Goal: Information Seeking & Learning: Learn about a topic

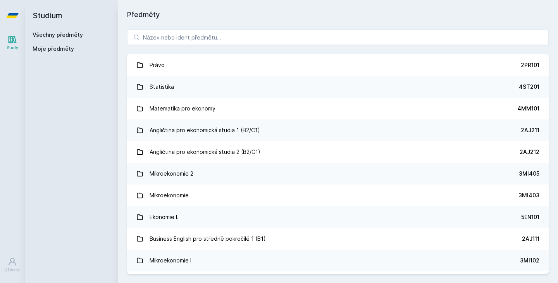
click at [290, 45] on div "Právo 2PR101 Statistika 4ST201 Matematika pro ekonomy 4MM101 Angličtina pro eko…" at bounding box center [338, 151] width 440 height 263
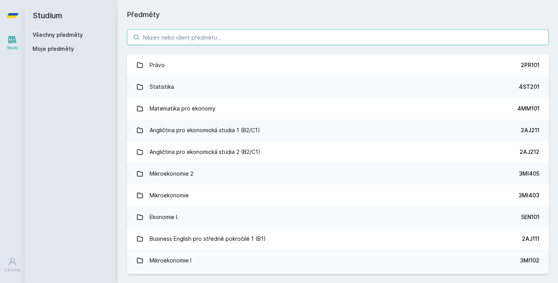
click at [290, 43] on input "search" at bounding box center [337, 36] width 421 height 15
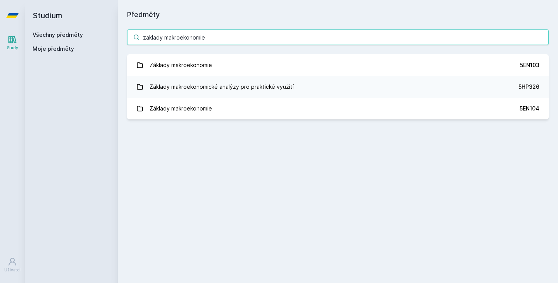
type input "zaklady makroekonomie"
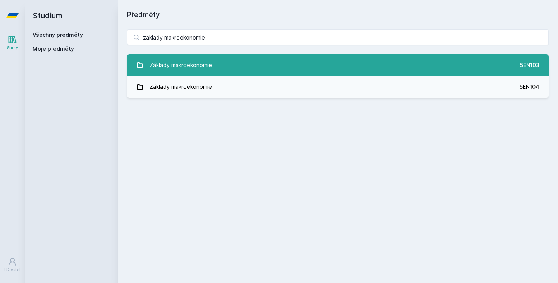
click at [199, 64] on div "Základy makroekonomie" at bounding box center [180, 64] width 62 height 15
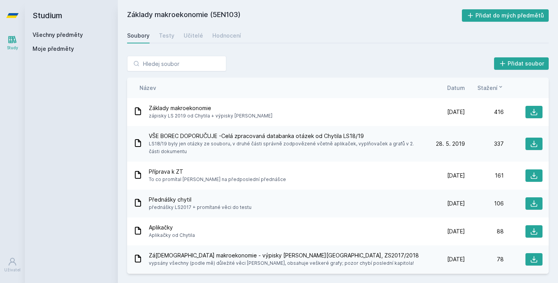
click at [454, 88] on span "Datum" at bounding box center [456, 88] width 18 height 8
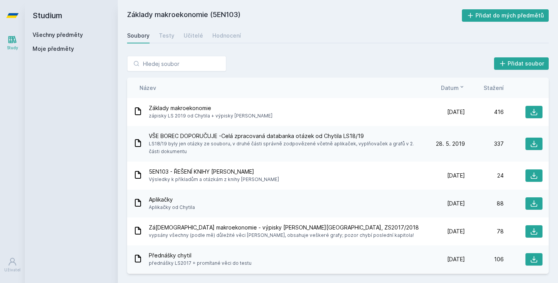
click at [454, 88] on span "Datum" at bounding box center [450, 88] width 18 height 8
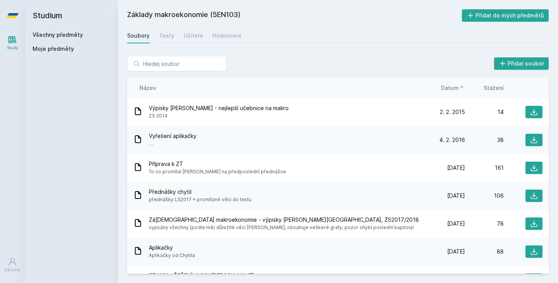
click at [454, 88] on span "Datum" at bounding box center [450, 88] width 18 height 8
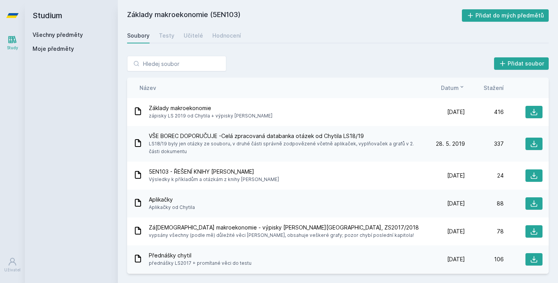
click at [454, 89] on span "Datum" at bounding box center [450, 88] width 18 height 8
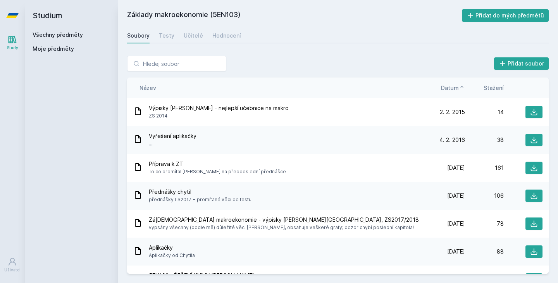
click at [457, 93] on div "Název Datum Stažení" at bounding box center [337, 87] width 421 height 21
click at [455, 85] on span "Datum" at bounding box center [450, 88] width 18 height 8
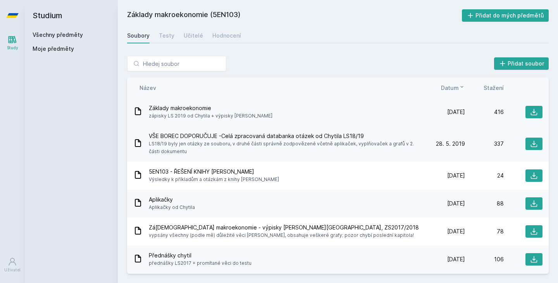
click at [190, 107] on span "Základy makroekonomie" at bounding box center [211, 108] width 124 height 8
